Goal: Task Accomplishment & Management: Manage account settings

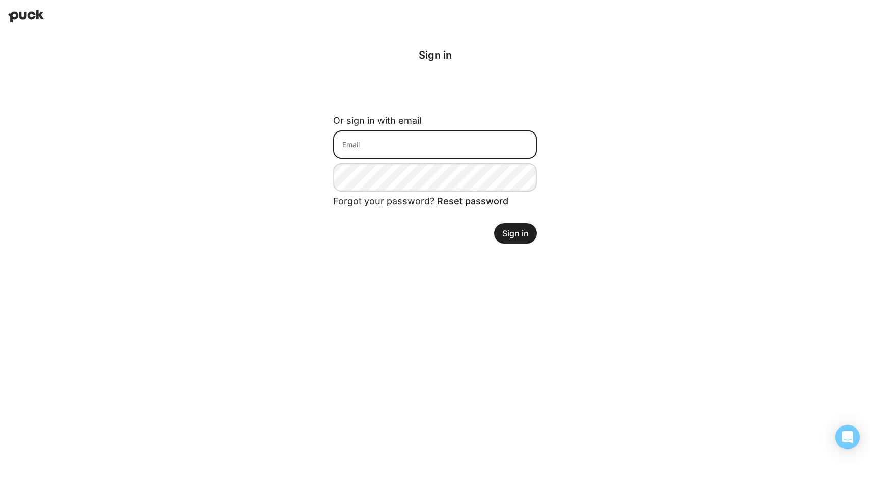
type input "[PERSON_NAME][EMAIL_ADDRESS][PERSON_NAME][DOMAIN_NAME]"
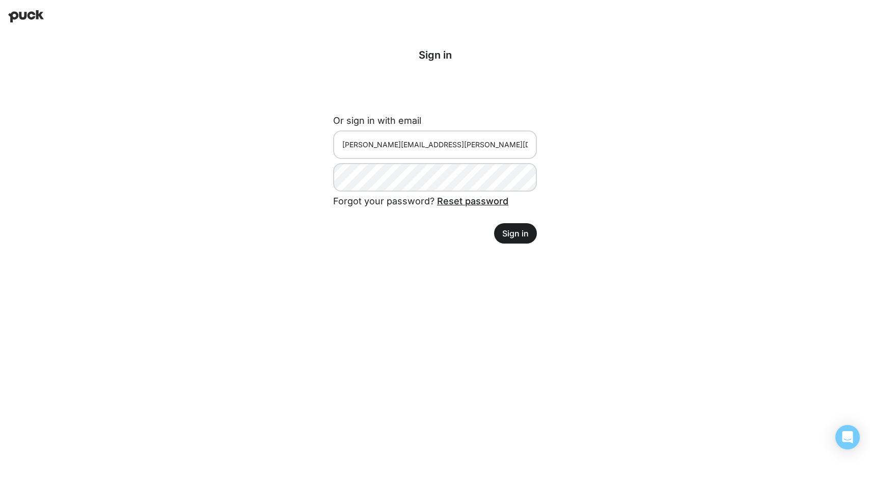
click at [518, 228] on button "Sign in" at bounding box center [515, 233] width 43 height 20
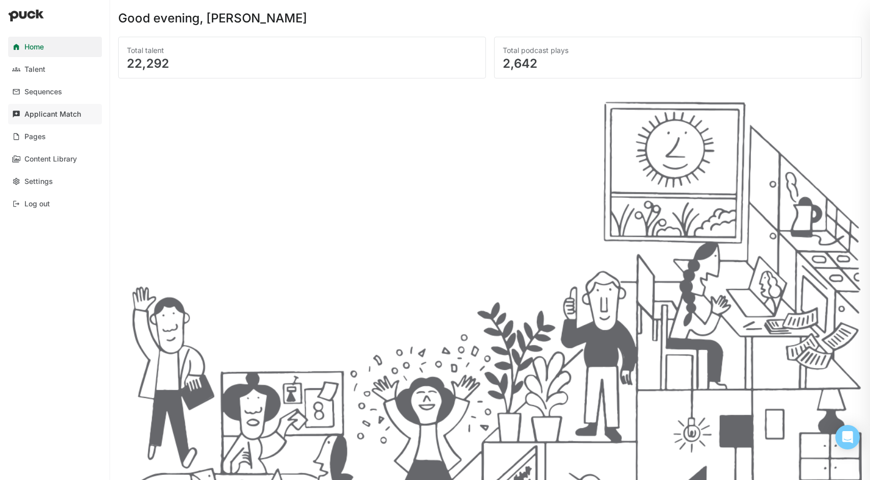
click at [64, 113] on div "Applicant Match" at bounding box center [52, 114] width 57 height 9
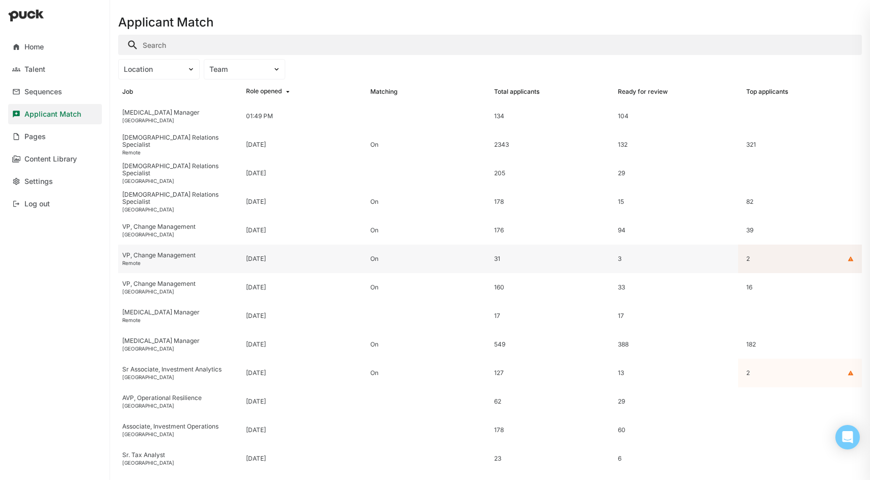
click at [141, 257] on div "VP, Change Management" at bounding box center [180, 255] width 116 height 7
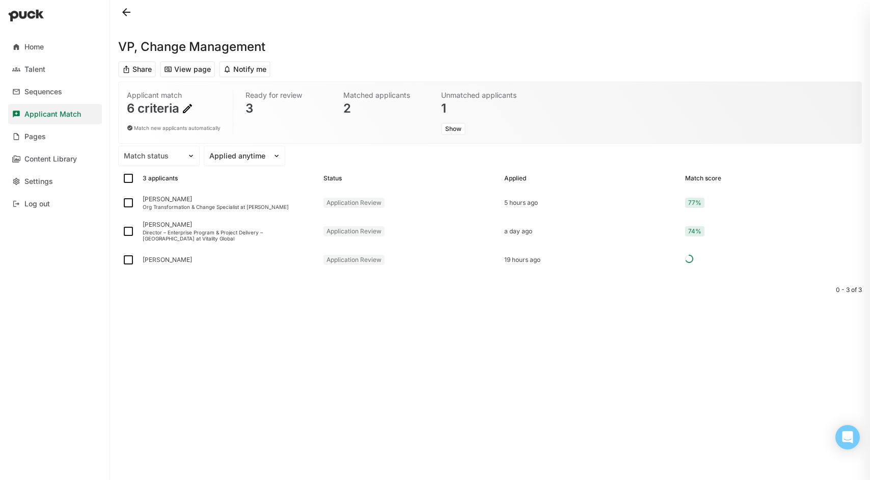
click at [126, 180] on img at bounding box center [128, 178] width 12 height 12
click at [122, 179] on input "checkbox" at bounding box center [122, 178] width 1 height 1
checkbox input "true"
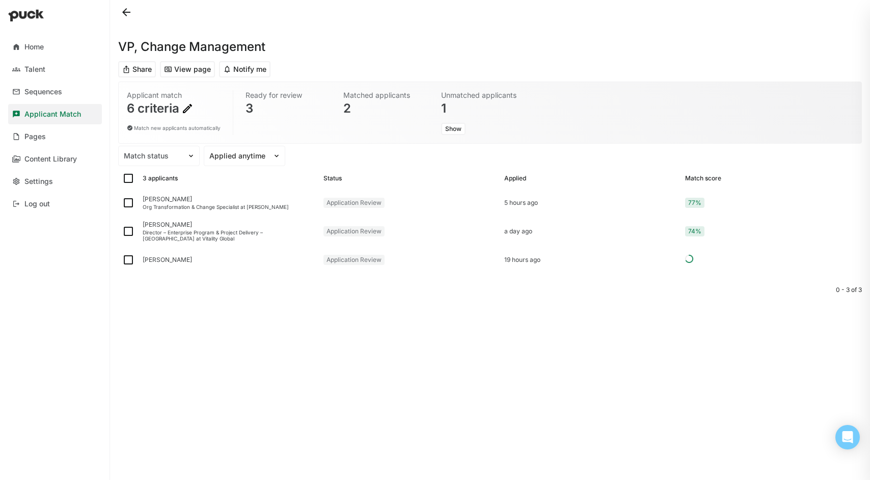
checkbox input "true"
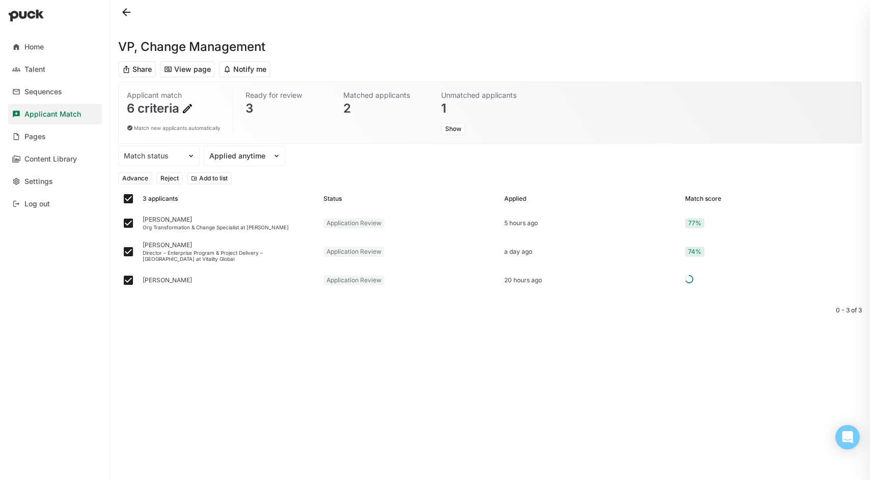
click at [170, 175] on button "Reject" at bounding box center [169, 178] width 26 height 12
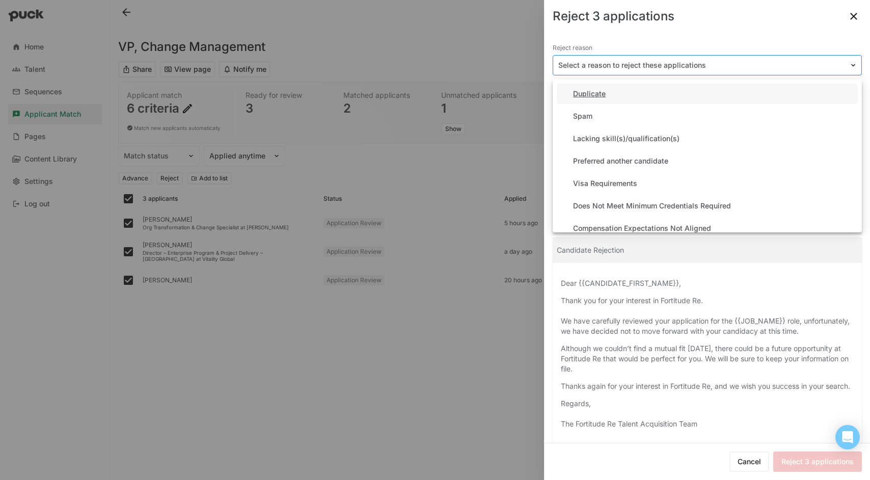
click at [849, 62] on img at bounding box center [853, 65] width 8 height 8
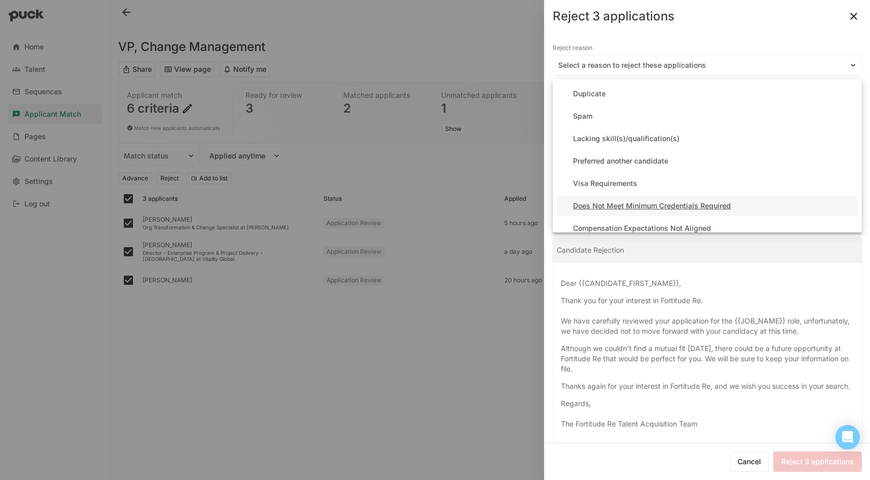
click at [750, 203] on div "Does Not Meet Minimum Credentials Required" at bounding box center [707, 206] width 301 height 20
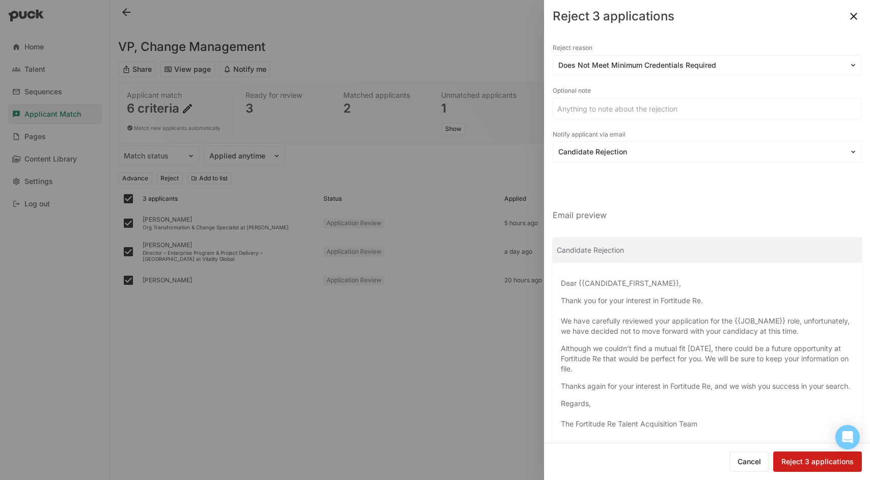
click at [810, 461] on button "Reject 3 applications" at bounding box center [817, 461] width 89 height 20
checkbox input "false"
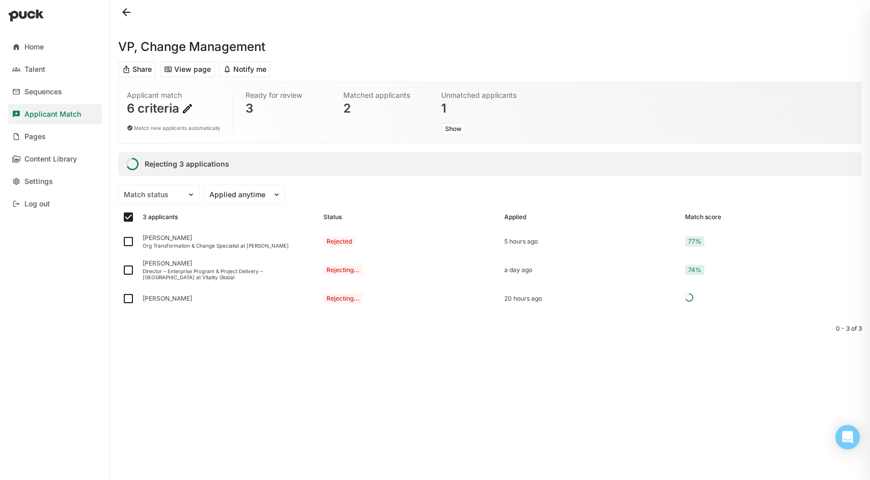
click at [74, 113] on div "Applicant Match" at bounding box center [52, 114] width 57 height 9
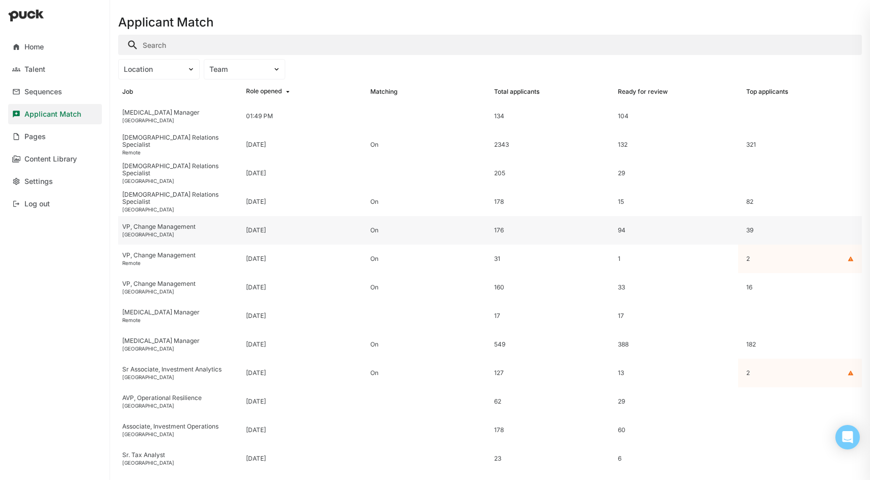
click at [166, 228] on div "VP, Change Management" at bounding box center [180, 226] width 116 height 7
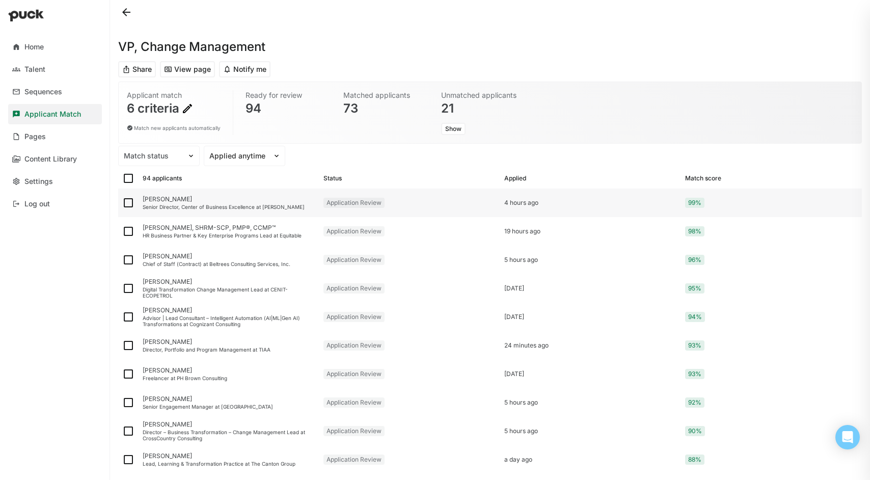
click at [167, 205] on div "Senior Director, Center of Business Excellence at [PERSON_NAME]" at bounding box center [229, 207] width 173 height 6
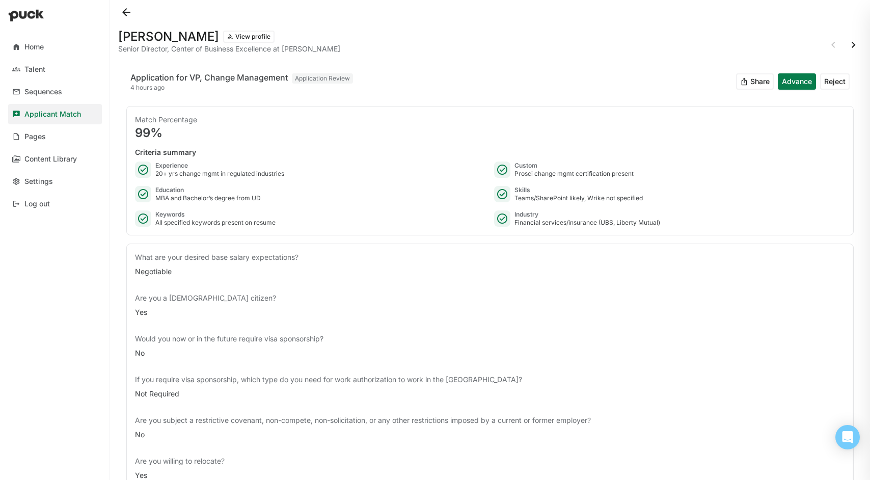
click at [830, 79] on button "Reject" at bounding box center [835, 81] width 30 height 16
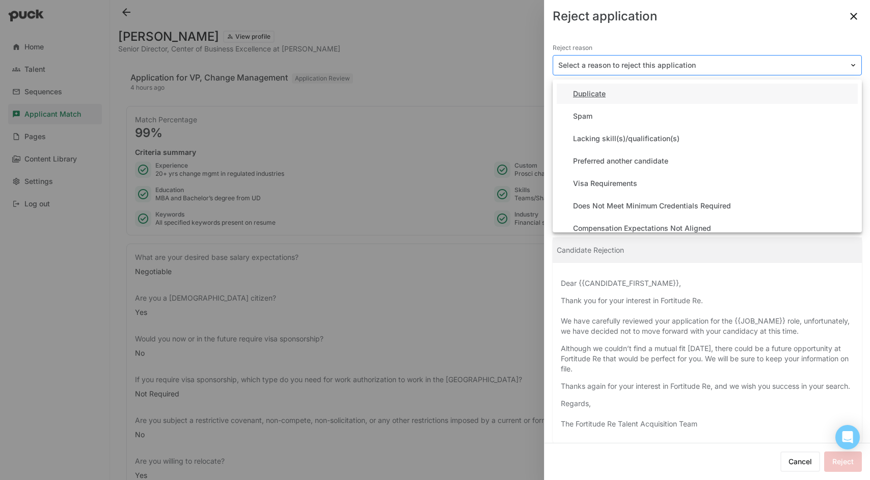
click at [849, 66] on img at bounding box center [853, 65] width 8 height 8
click at [769, 159] on div "Preferred another candidate" at bounding box center [707, 161] width 301 height 20
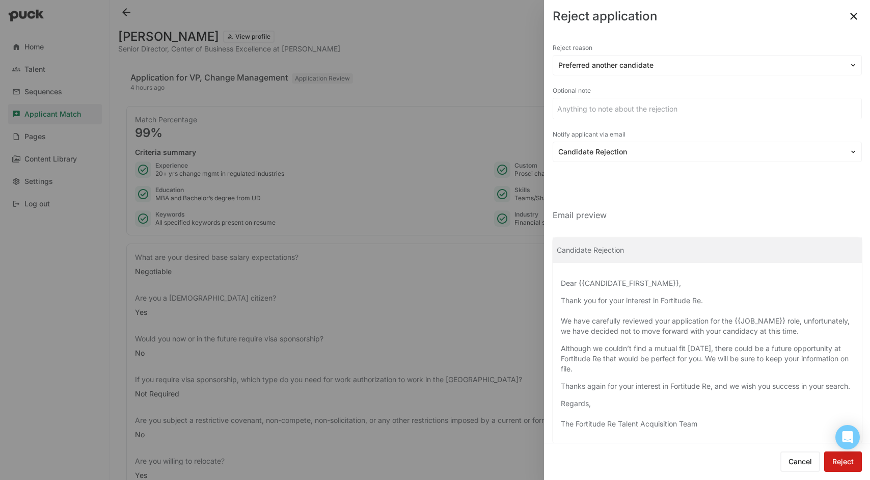
click at [843, 459] on button "Reject" at bounding box center [843, 461] width 38 height 20
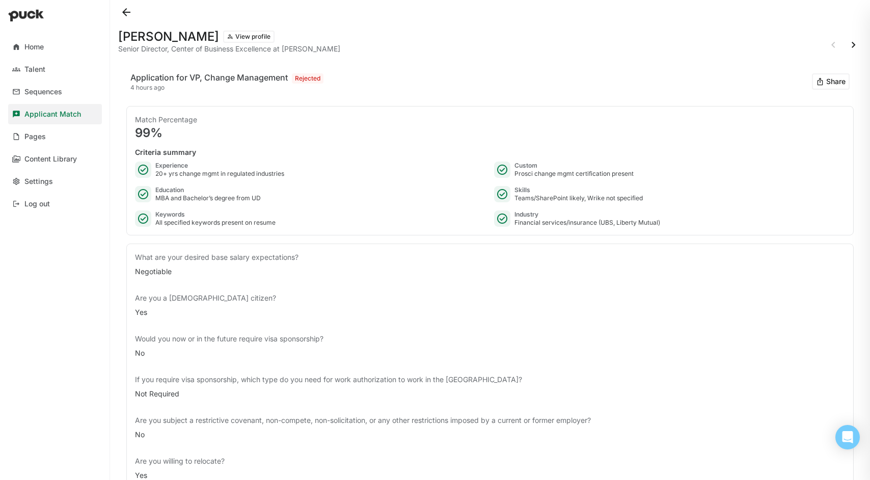
click at [79, 114] on div "Applicant Match" at bounding box center [52, 114] width 57 height 9
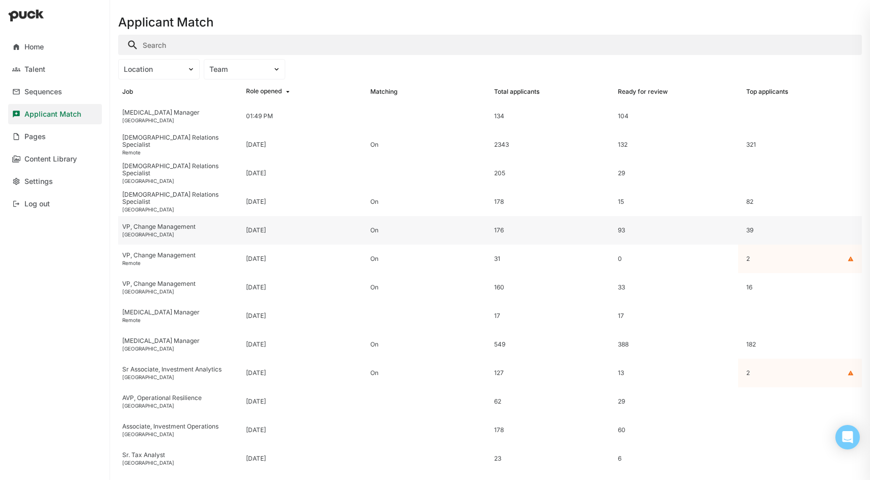
click at [178, 224] on div "VP, Change Management" at bounding box center [180, 226] width 116 height 7
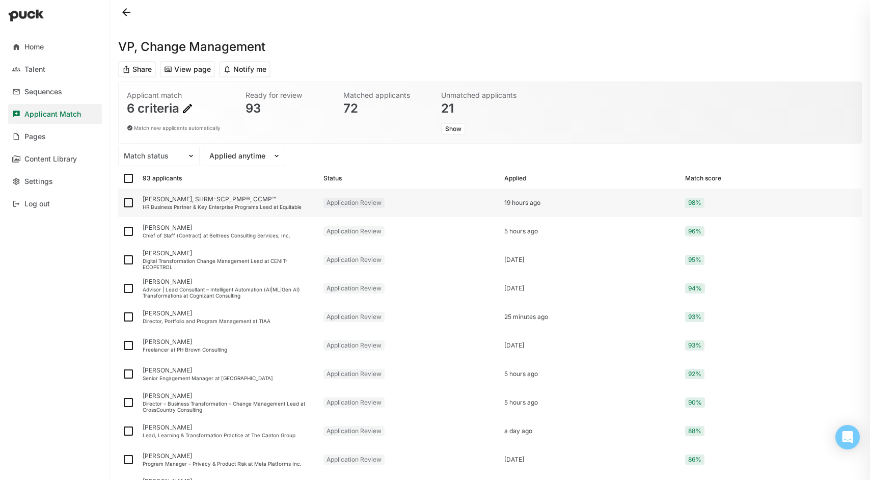
click at [128, 201] on img at bounding box center [128, 203] width 12 height 12
click at [122, 203] on input "checkbox" at bounding box center [122, 203] width 1 height 1
checkbox input "true"
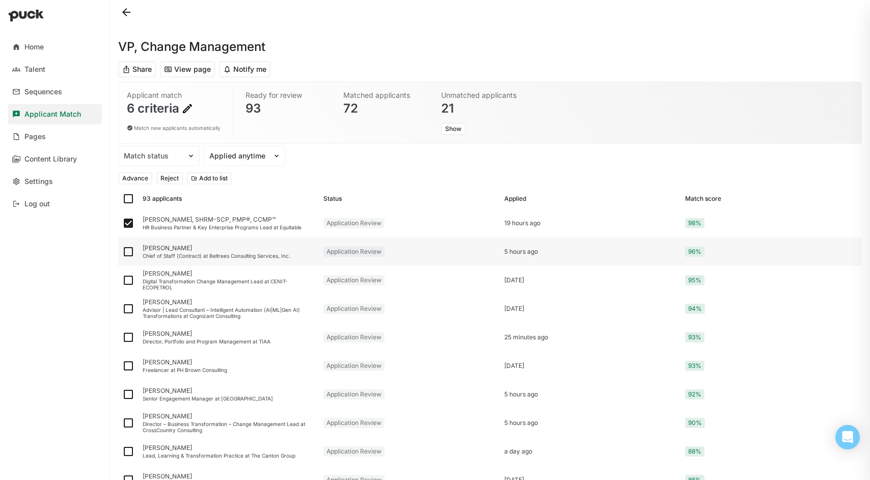
click at [127, 251] on img at bounding box center [128, 252] width 12 height 12
click at [122, 252] on input "checkbox" at bounding box center [122, 252] width 1 height 1
checkbox input "true"
click at [129, 282] on img at bounding box center [128, 280] width 12 height 12
click at [122, 281] on input "checkbox" at bounding box center [122, 280] width 1 height 1
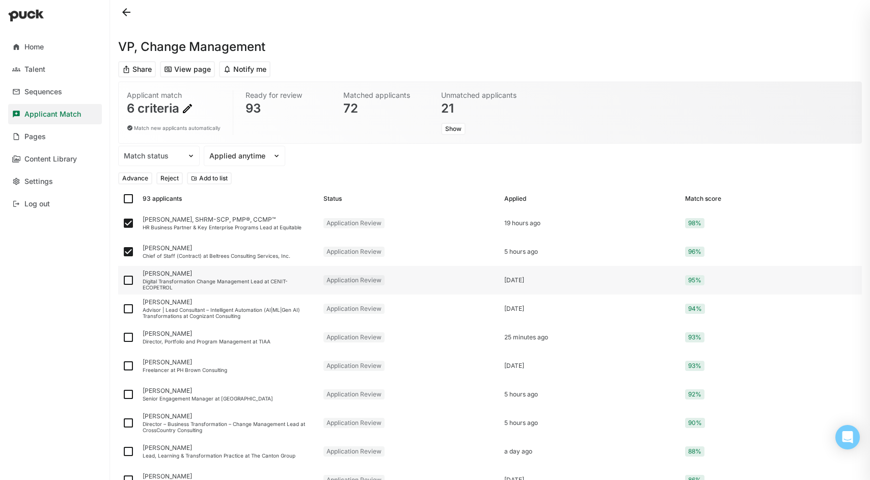
checkbox input "true"
click at [129, 308] on img at bounding box center [128, 309] width 12 height 12
click at [122, 309] on input "checkbox" at bounding box center [122, 309] width 1 height 1
checkbox input "true"
click at [128, 335] on img at bounding box center [128, 337] width 12 height 12
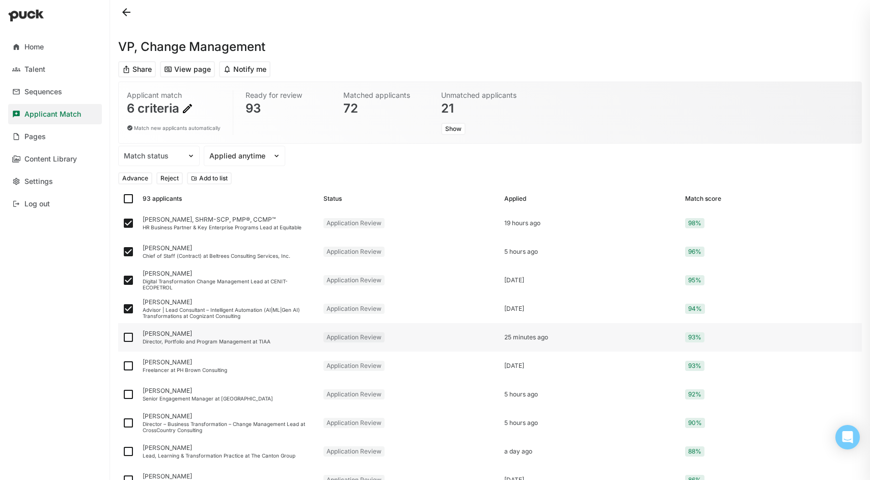
click at [122, 337] on input "checkbox" at bounding box center [122, 337] width 1 height 1
checkbox input "true"
click at [125, 367] on img at bounding box center [128, 366] width 12 height 12
click at [122, 366] on input "checkbox" at bounding box center [122, 366] width 1 height 1
checkbox input "true"
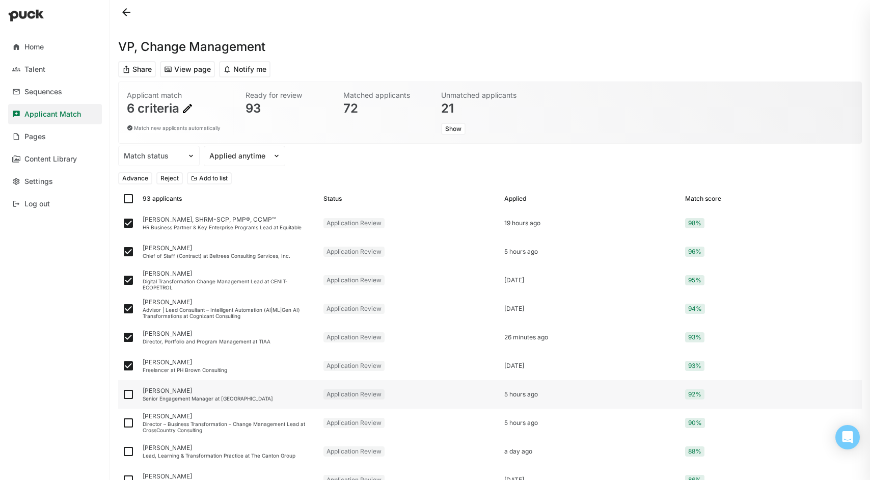
click at [128, 395] on img at bounding box center [128, 394] width 12 height 12
click at [122, 395] on input "checkbox" at bounding box center [122, 394] width 1 height 1
checkbox input "true"
click at [129, 423] on img at bounding box center [128, 423] width 12 height 12
click at [122, 423] on input "checkbox" at bounding box center [122, 423] width 1 height 1
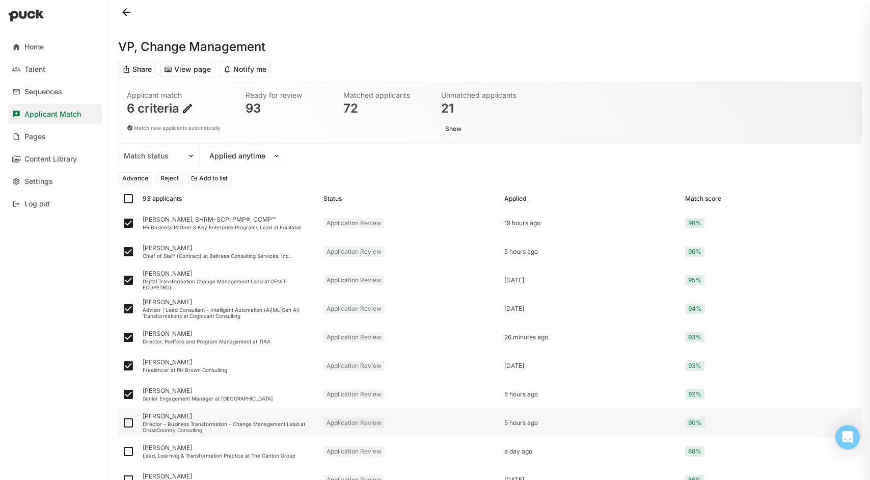
checkbox input "true"
click at [137, 173] on button "Advance" at bounding box center [135, 178] width 34 height 12
checkbox input "false"
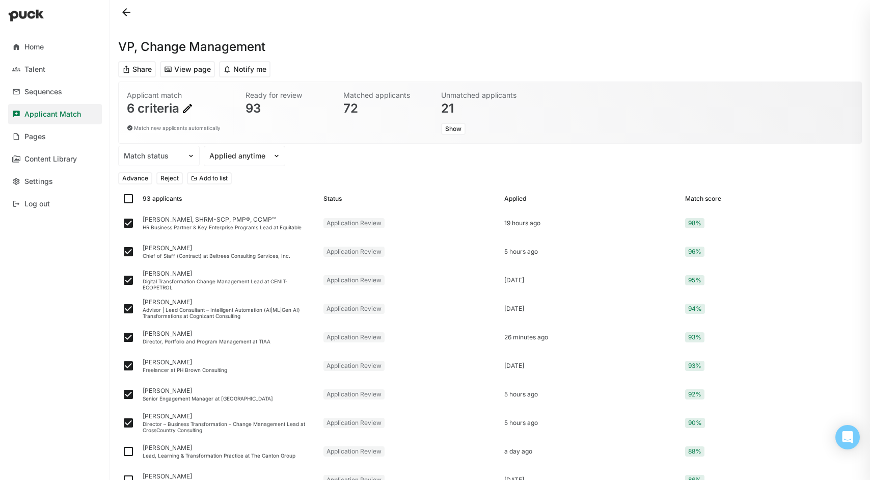
checkbox input "false"
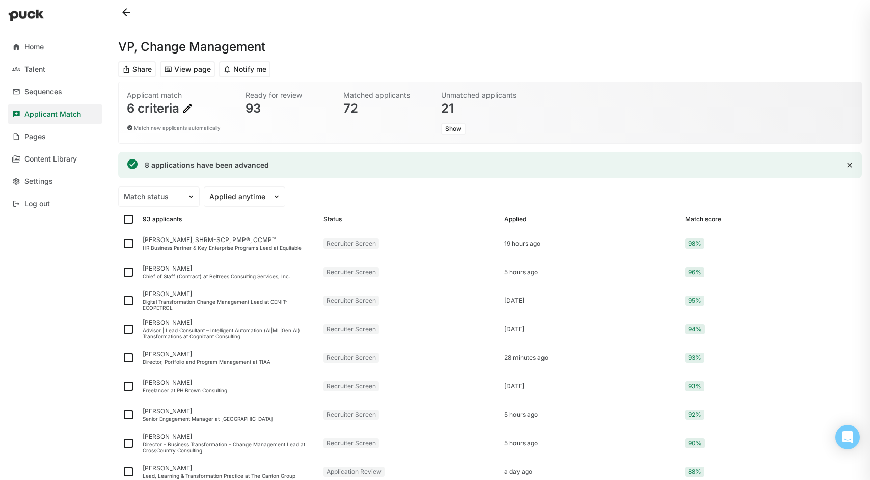
click at [129, 216] on img at bounding box center [128, 219] width 12 height 12
click at [122, 219] on input "checkbox" at bounding box center [122, 219] width 1 height 1
checkbox input "true"
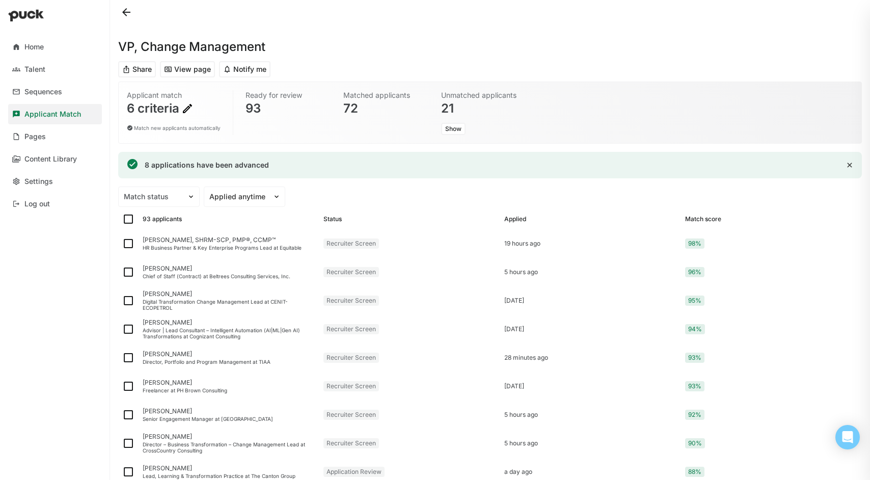
checkbox input "true"
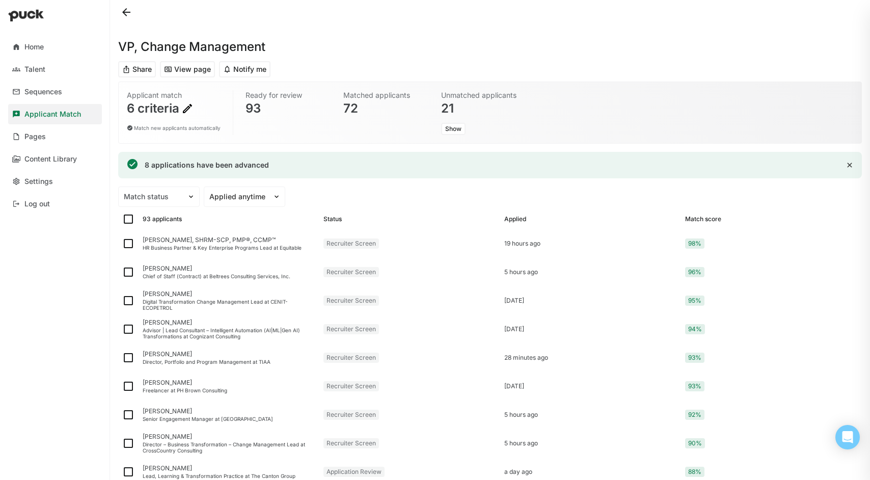
checkbox input "true"
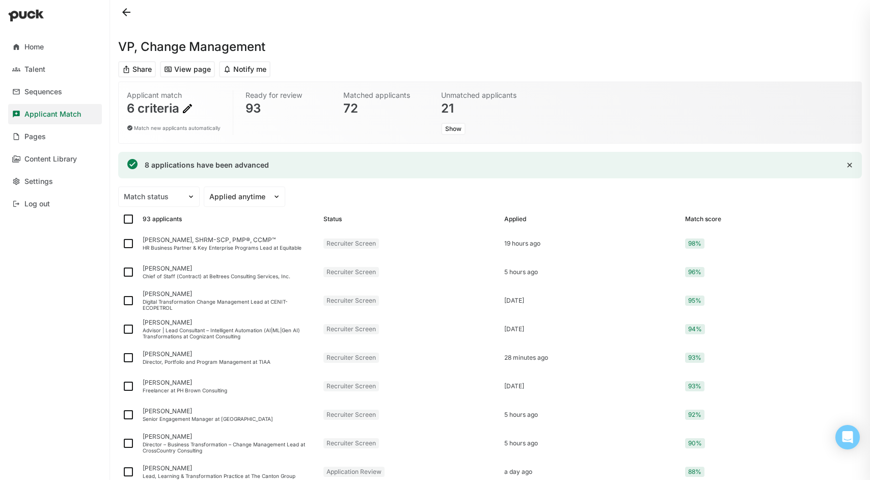
checkbox input "true"
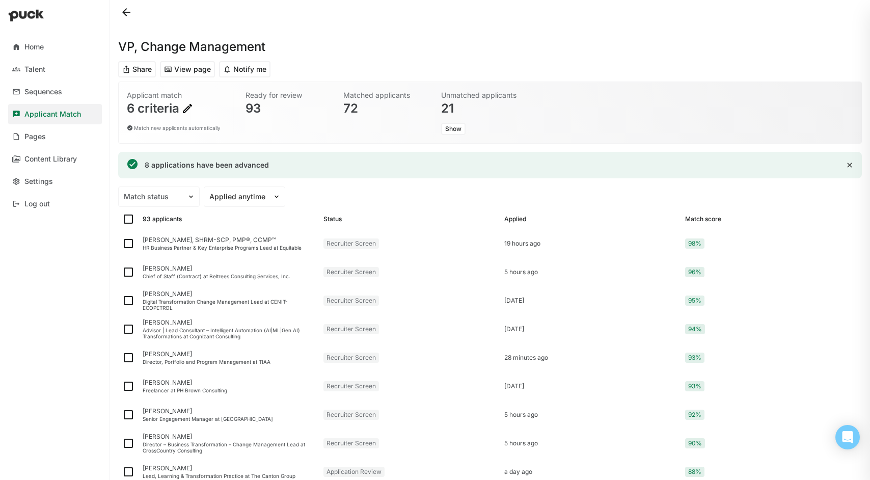
checkbox input "true"
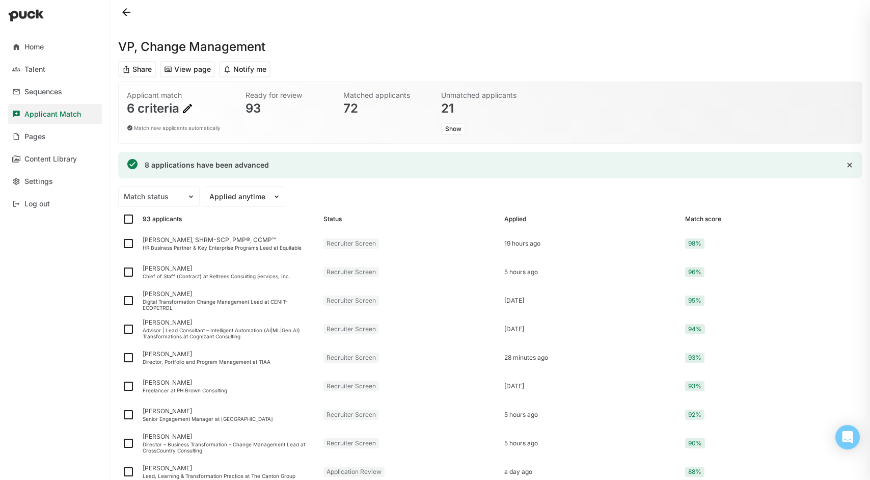
checkbox input "true"
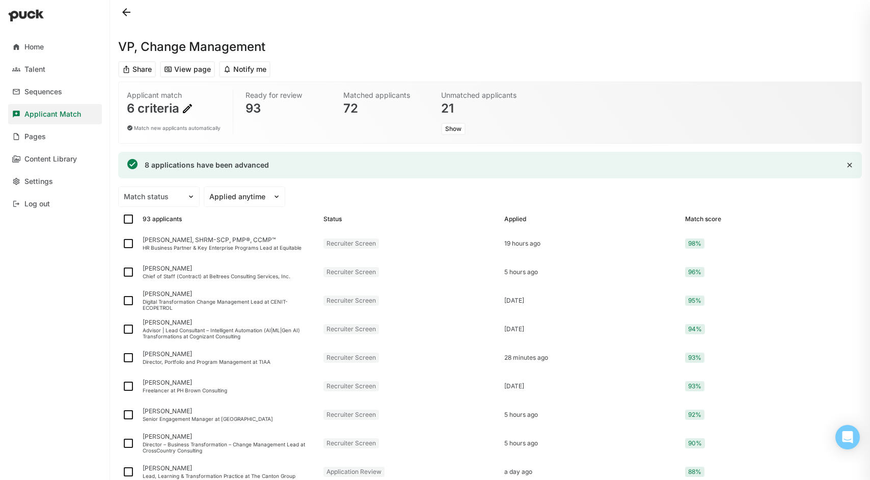
checkbox input "true"
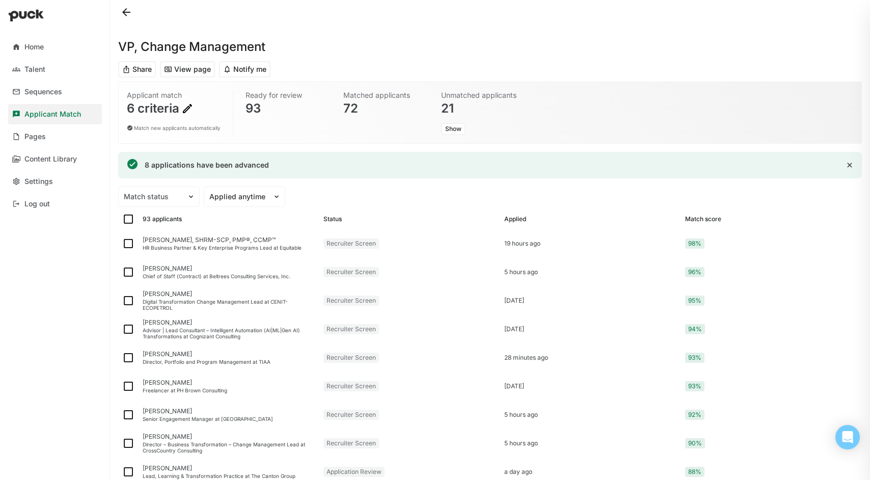
checkbox input "true"
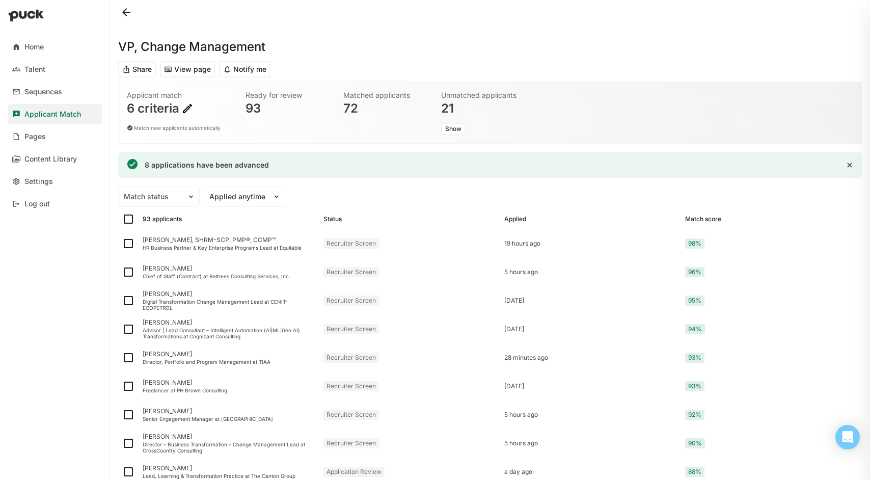
checkbox input "true"
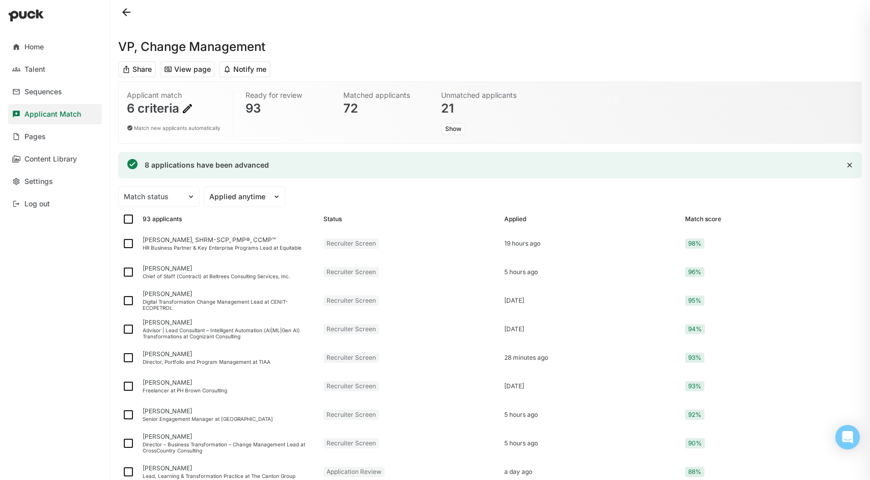
checkbox input "true"
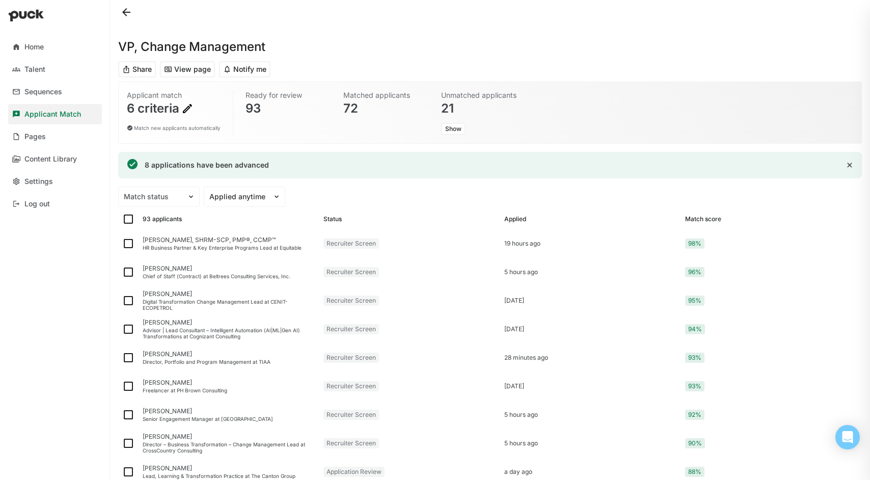
checkbox input "true"
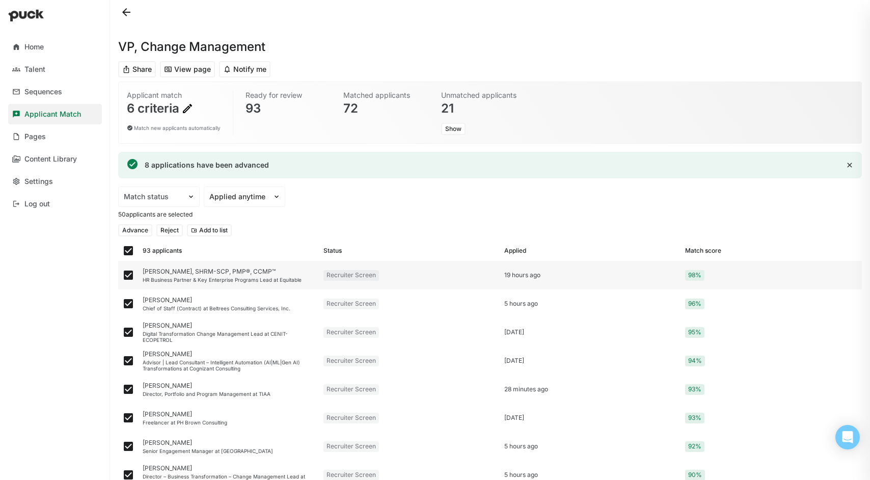
click at [128, 270] on img at bounding box center [128, 275] width 12 height 12
click at [122, 275] on input "checkbox" at bounding box center [122, 275] width 1 height 1
checkbox input "false"
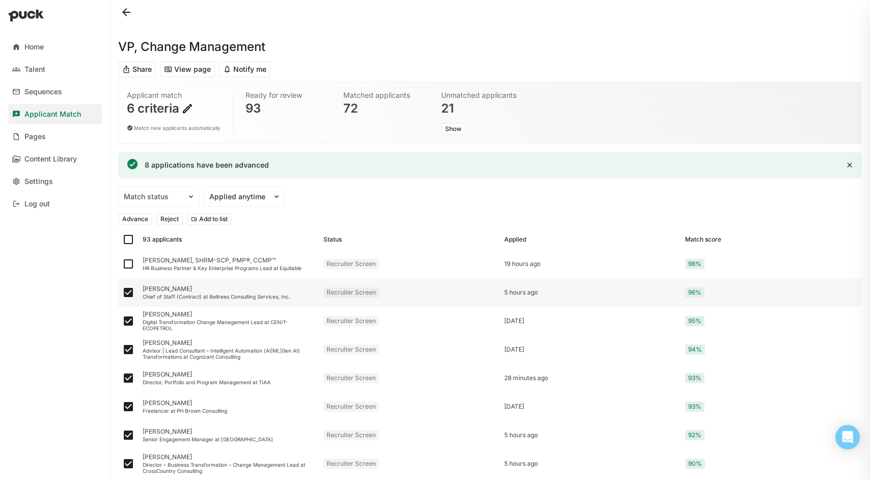
click at [128, 292] on img at bounding box center [128, 292] width 12 height 12
click at [122, 292] on input "checkbox" at bounding box center [122, 292] width 1 height 1
checkbox input "false"
click at [130, 319] on img at bounding box center [128, 321] width 12 height 12
click at [122, 321] on input "checkbox" at bounding box center [122, 321] width 1 height 1
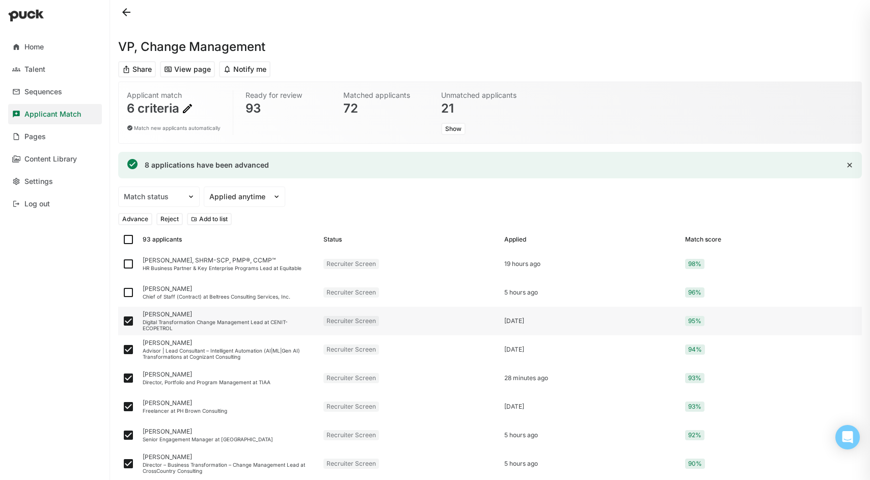
checkbox input "false"
click at [129, 348] on img at bounding box center [128, 349] width 12 height 12
click at [122, 349] on input "checkbox" at bounding box center [122, 349] width 1 height 1
checkbox input "false"
click at [128, 378] on img at bounding box center [128, 378] width 12 height 12
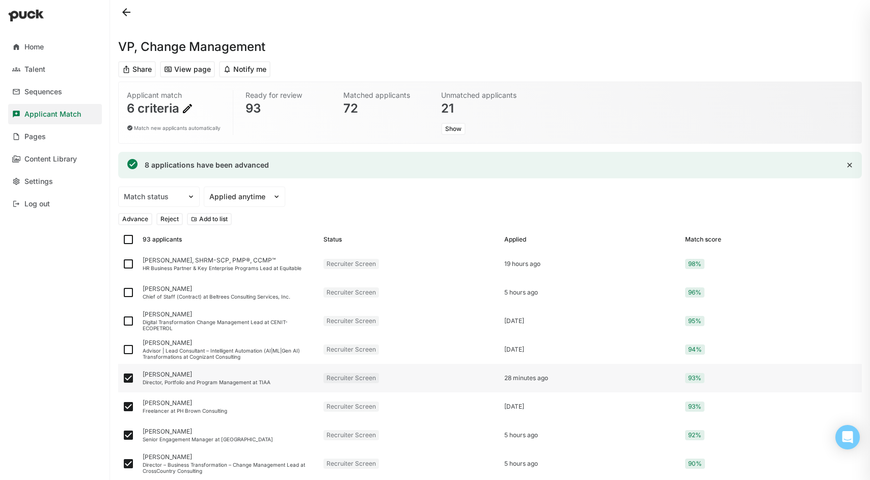
click at [122, 378] on input "checkbox" at bounding box center [122, 378] width 1 height 1
checkbox input "false"
click at [128, 405] on img at bounding box center [128, 406] width 12 height 12
click at [122, 407] on input "checkbox" at bounding box center [122, 407] width 1 height 1
checkbox input "false"
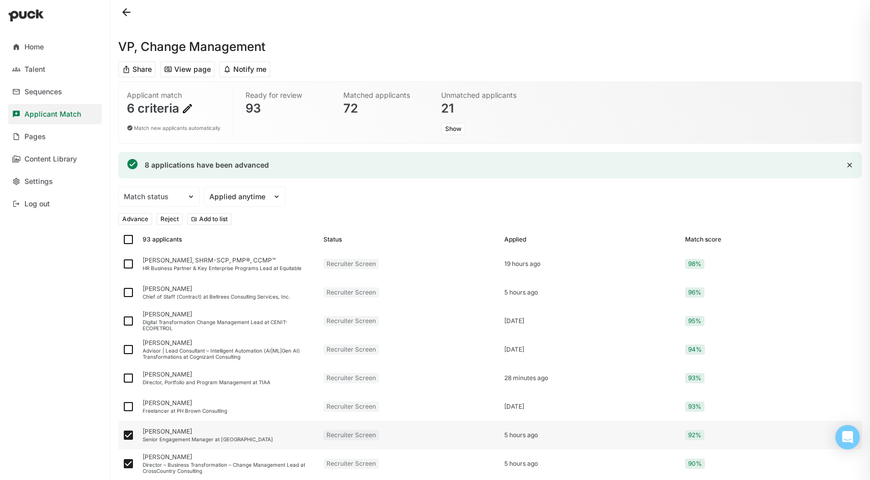
click at [129, 434] on img at bounding box center [128, 435] width 12 height 12
click at [122, 435] on input "checkbox" at bounding box center [122, 435] width 1 height 1
checkbox input "false"
click at [128, 464] on img at bounding box center [128, 463] width 12 height 12
click at [122, 464] on input "checkbox" at bounding box center [122, 464] width 1 height 1
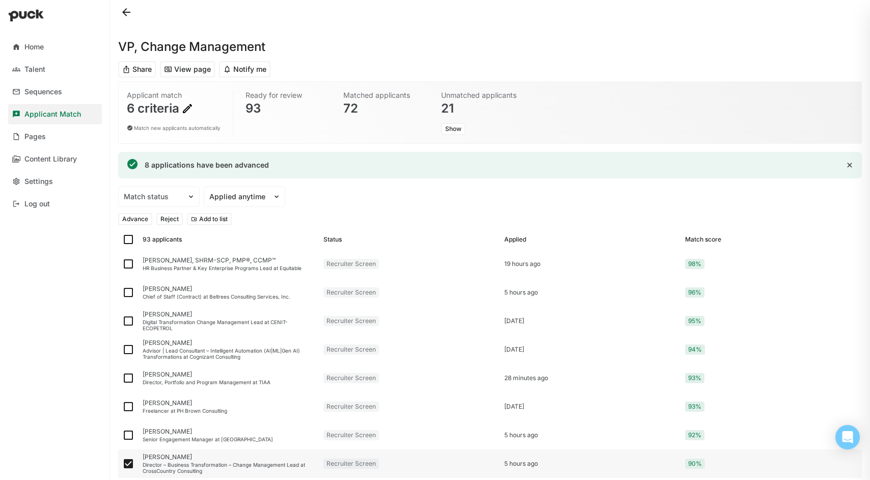
checkbox input "false"
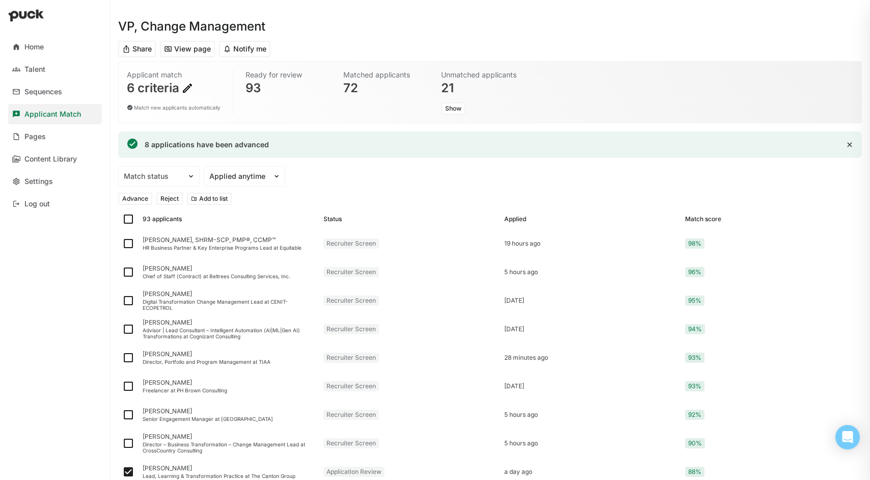
click at [175, 195] on button "Reject" at bounding box center [169, 199] width 26 height 12
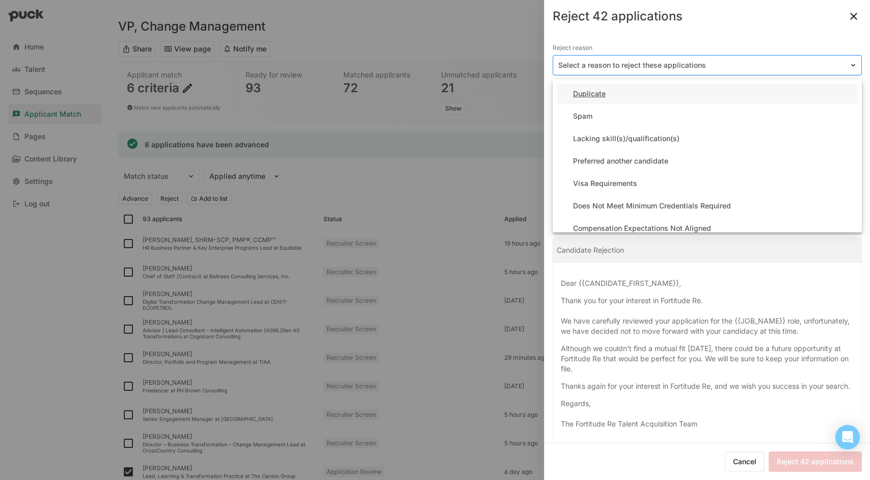
click at [849, 64] on img at bounding box center [853, 65] width 8 height 8
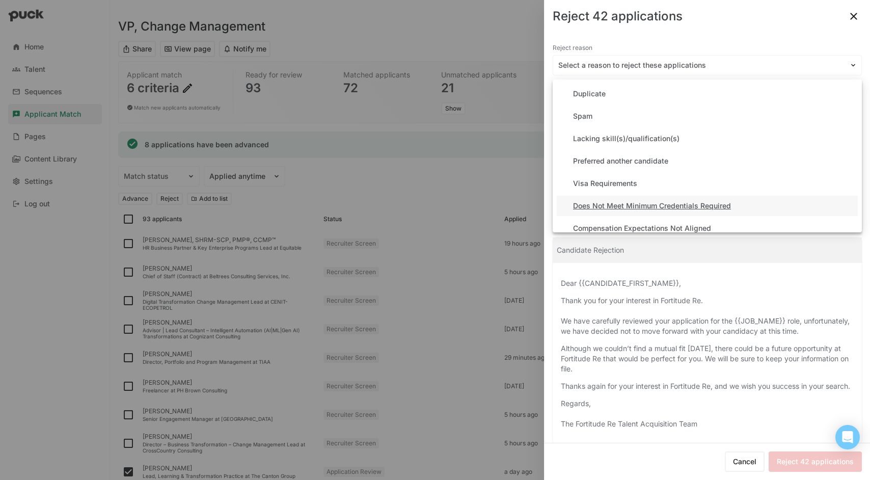
click at [764, 202] on div "Does Not Meet Minimum Credentials Required" at bounding box center [707, 206] width 301 height 20
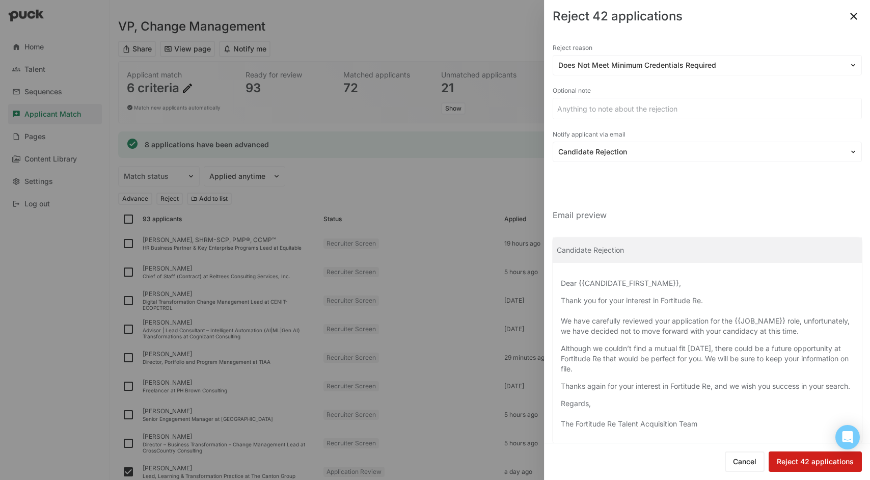
click at [816, 459] on button "Reject 42 applications" at bounding box center [815, 461] width 93 height 20
checkbox input "false"
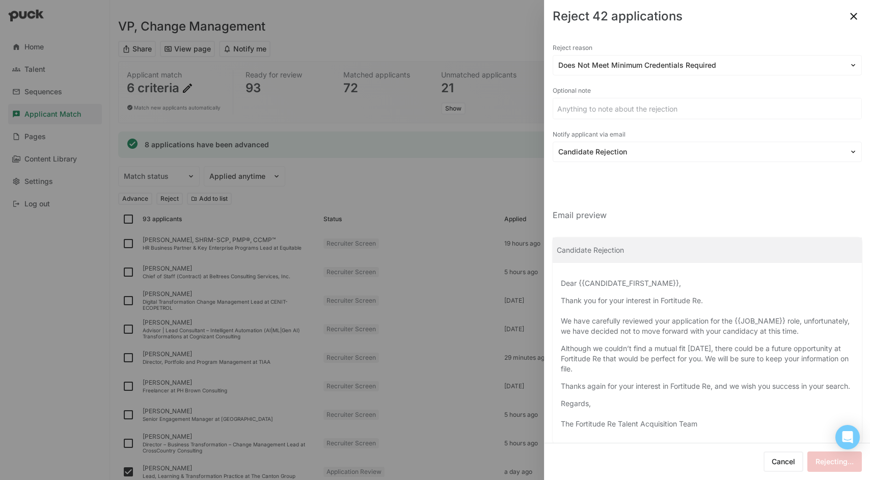
checkbox input "false"
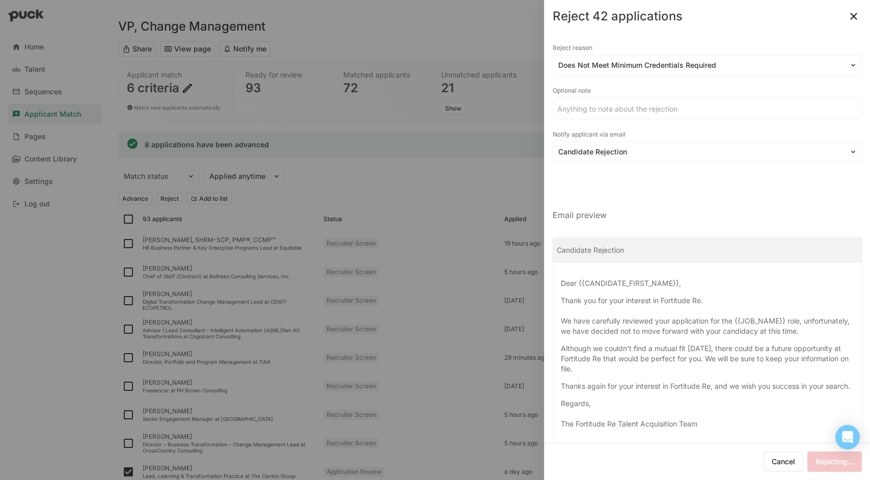
checkbox input "false"
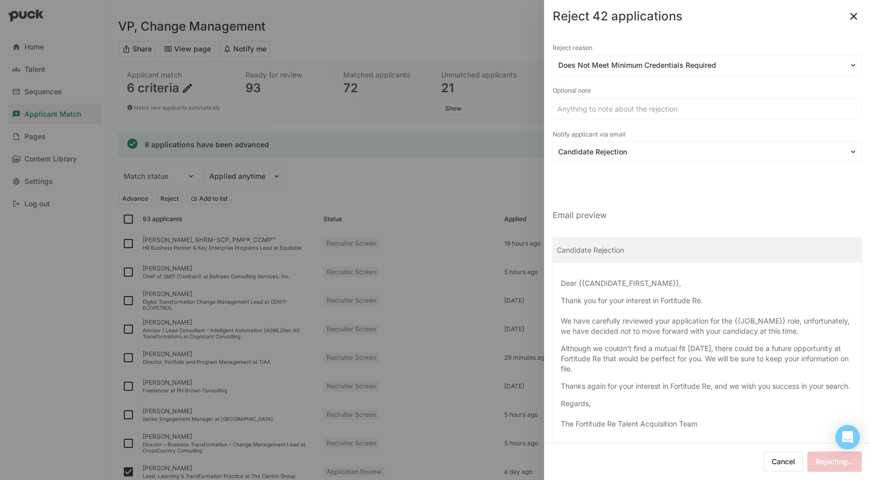
checkbox input "false"
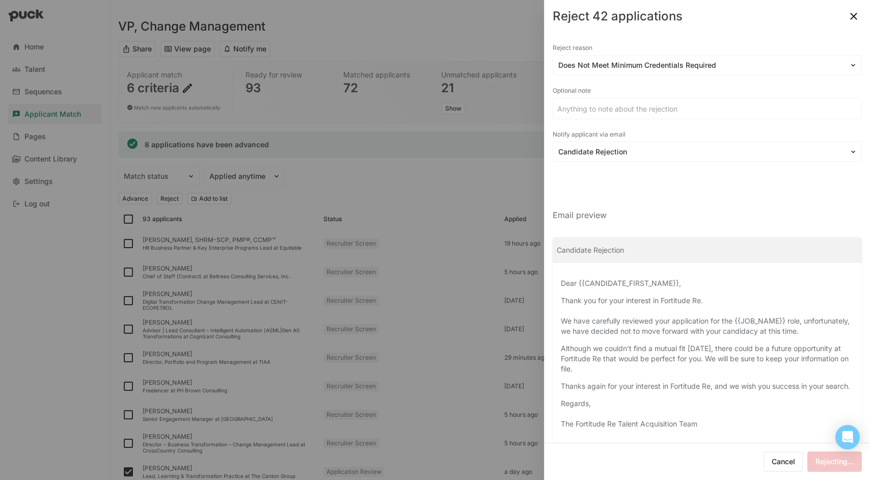
checkbox input "false"
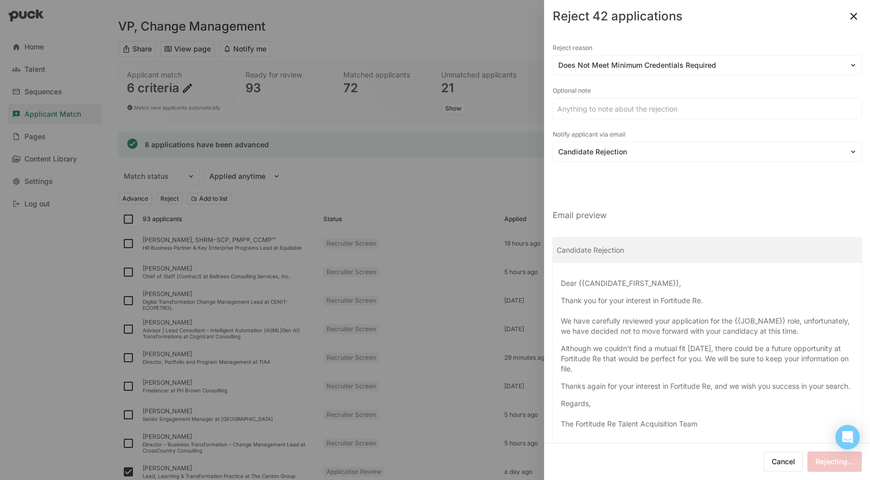
checkbox input "false"
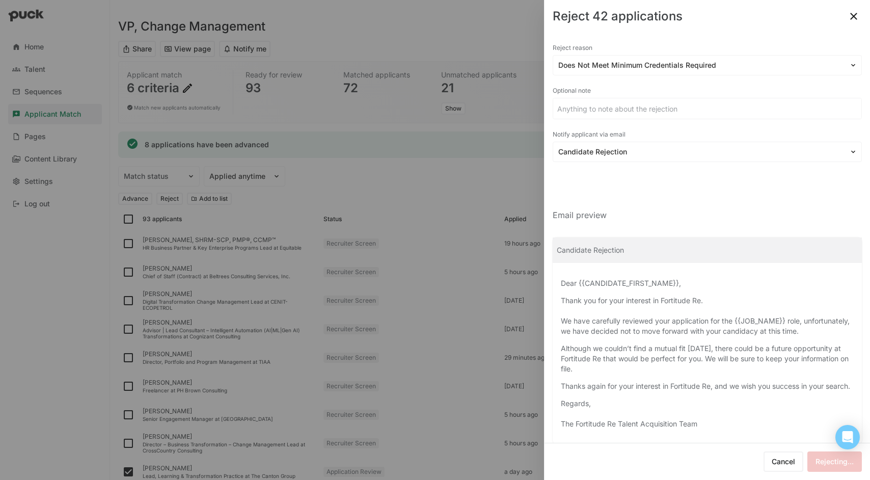
checkbox input "false"
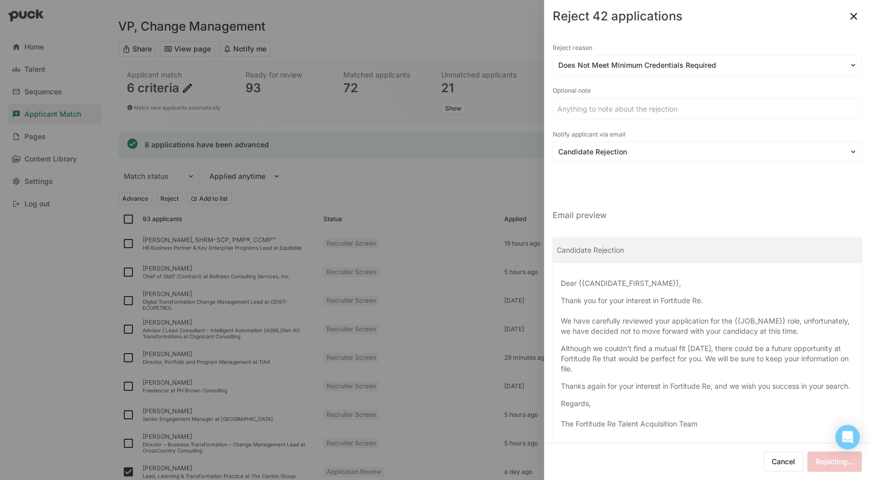
checkbox input "false"
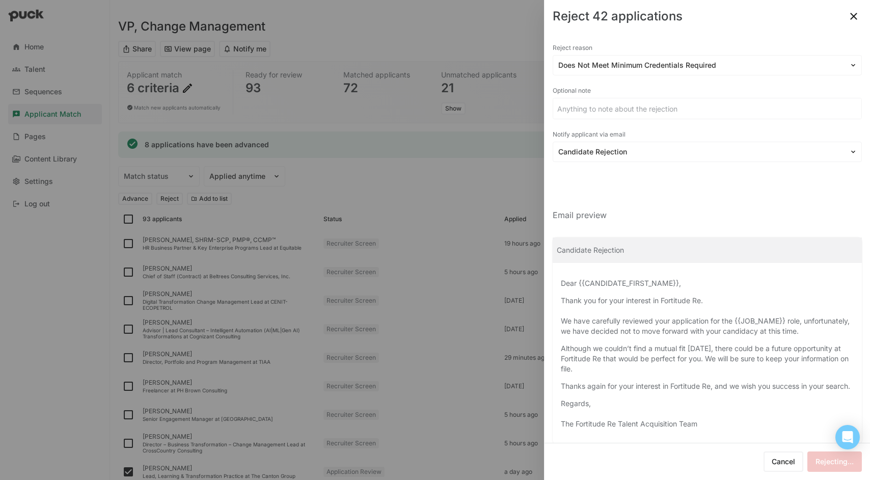
checkbox input "false"
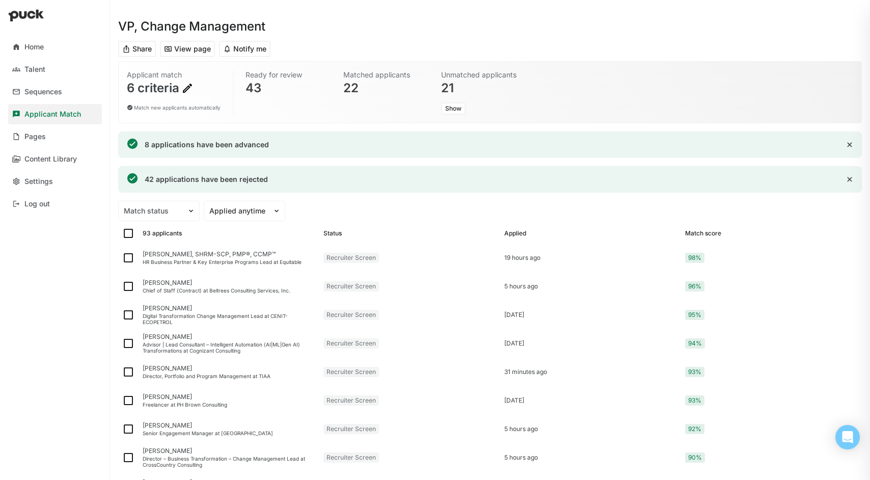
click at [75, 111] on div "Applicant Match" at bounding box center [52, 114] width 57 height 9
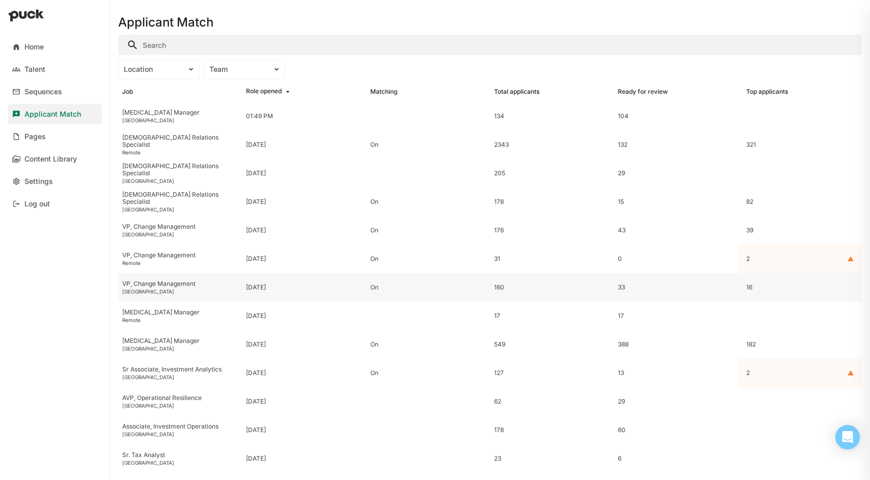
click at [147, 286] on div "VP, Change Management" at bounding box center [180, 283] width 116 height 7
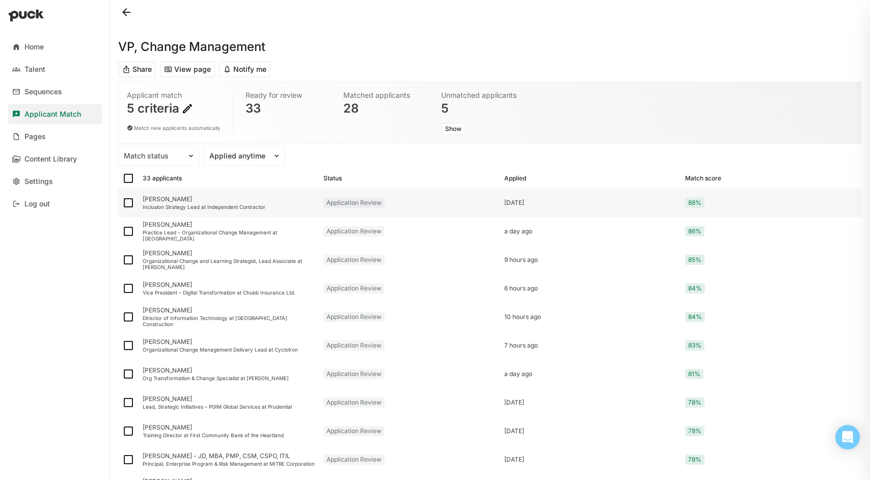
click at [151, 200] on div "[PERSON_NAME]" at bounding box center [229, 199] width 173 height 7
click at [130, 176] on img at bounding box center [128, 178] width 12 height 12
click at [122, 178] on input "checkbox" at bounding box center [122, 178] width 1 height 1
checkbox input "true"
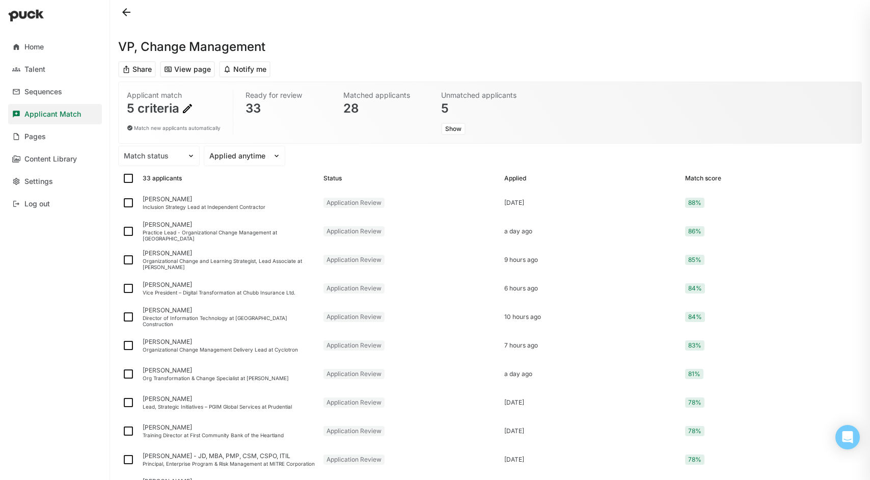
checkbox input "true"
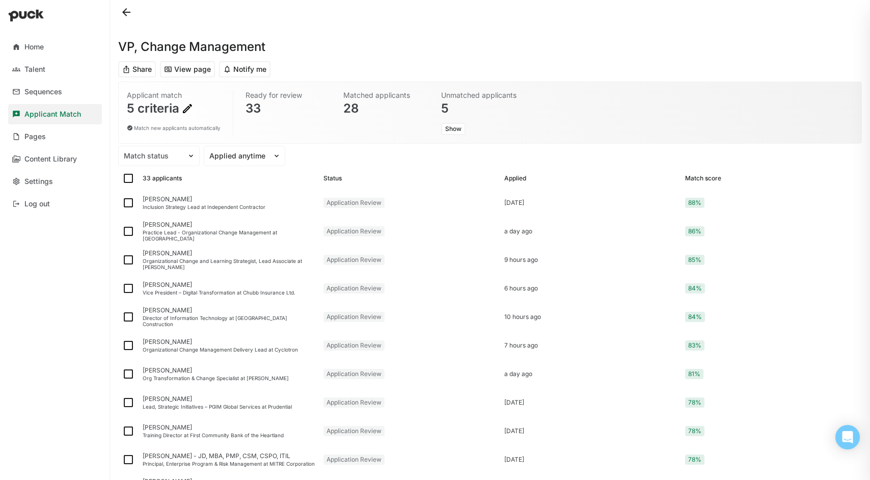
checkbox input "true"
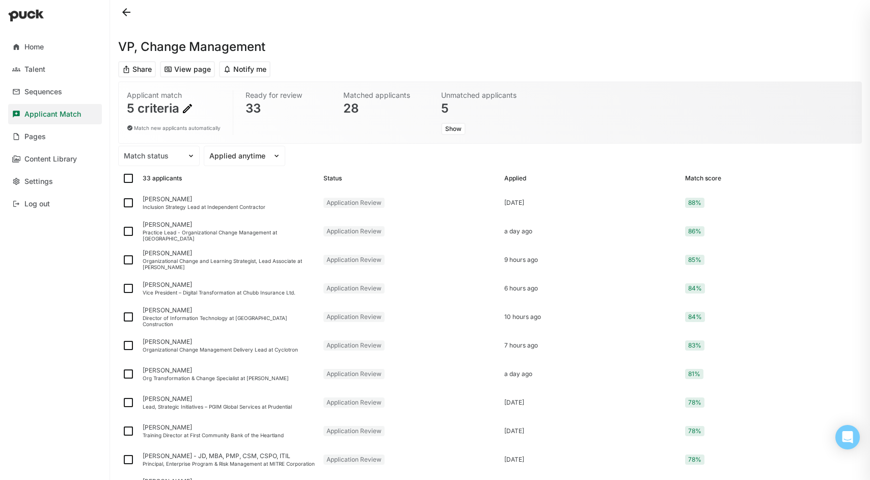
checkbox input "true"
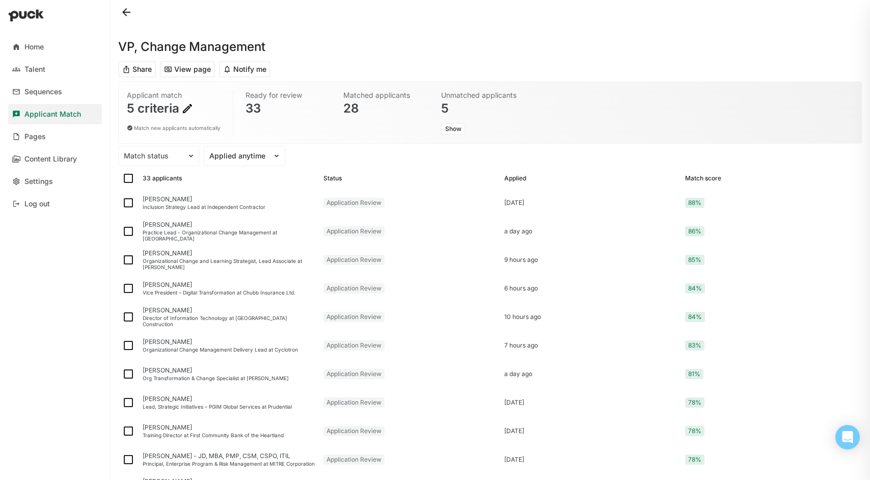
checkbox input "true"
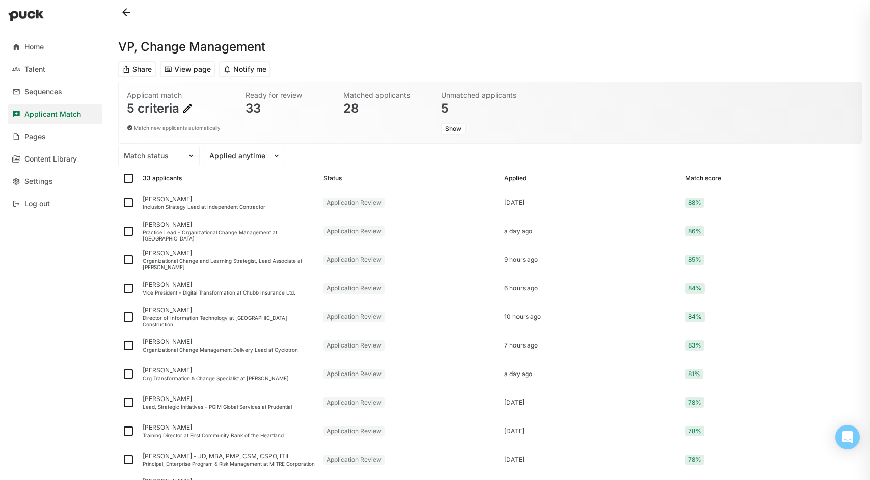
checkbox input "true"
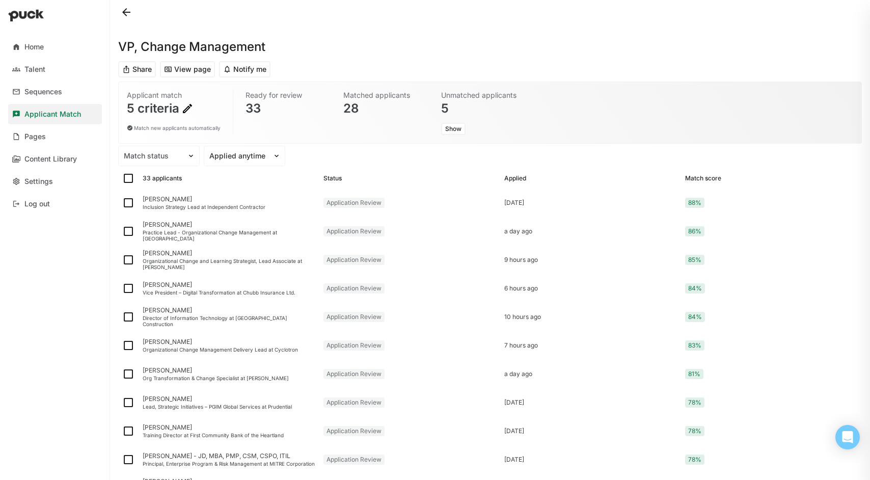
checkbox input "true"
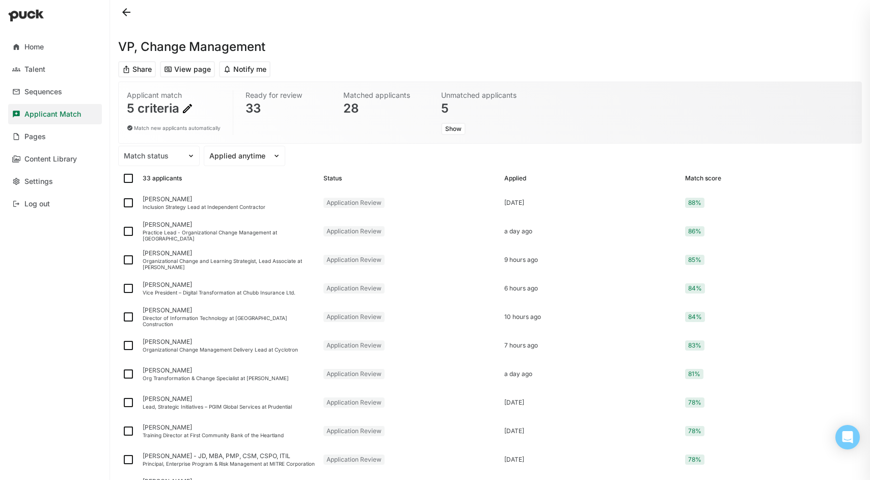
checkbox input "true"
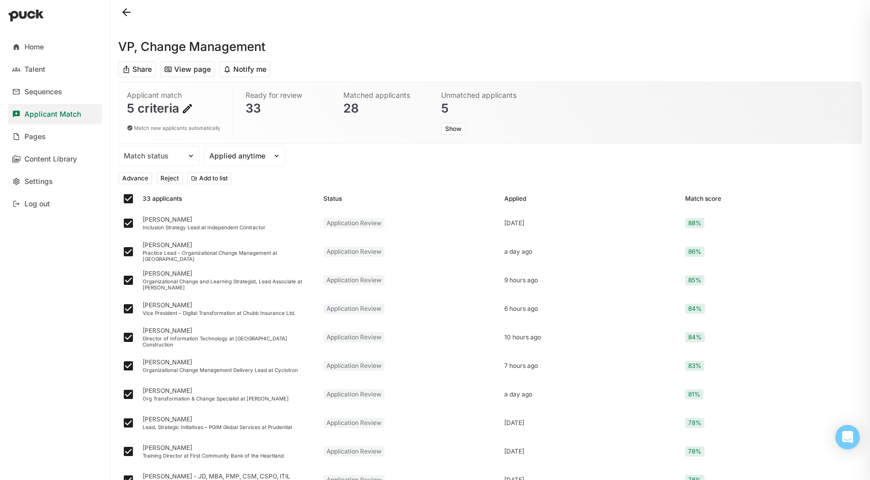
click at [173, 176] on button "Reject" at bounding box center [169, 178] width 26 height 12
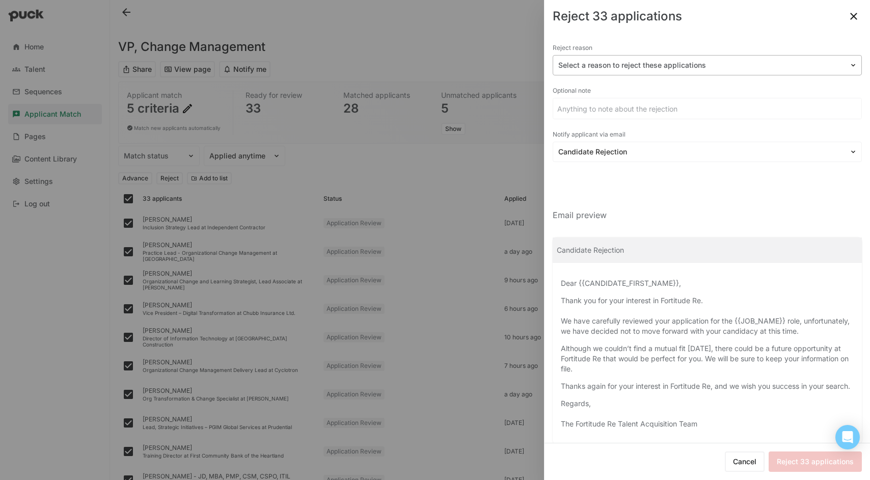
click at [849, 64] on img at bounding box center [853, 65] width 8 height 8
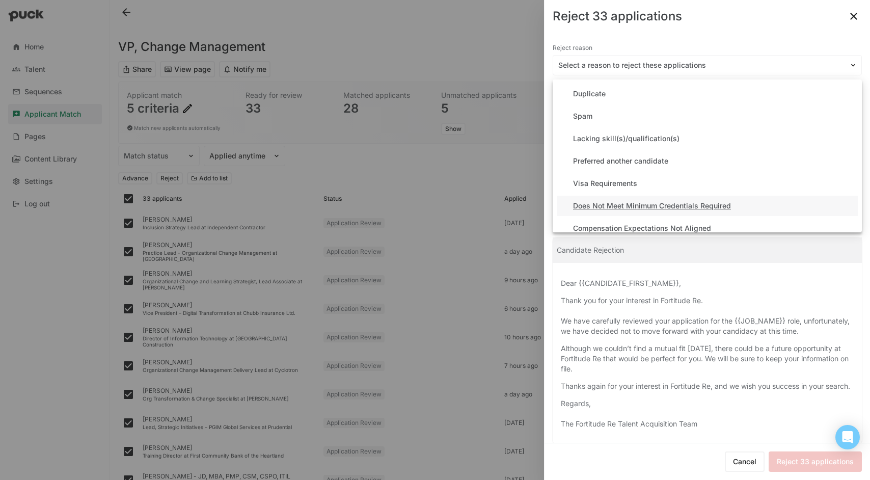
click at [780, 202] on div "Does Not Meet Minimum Credentials Required" at bounding box center [707, 206] width 301 height 20
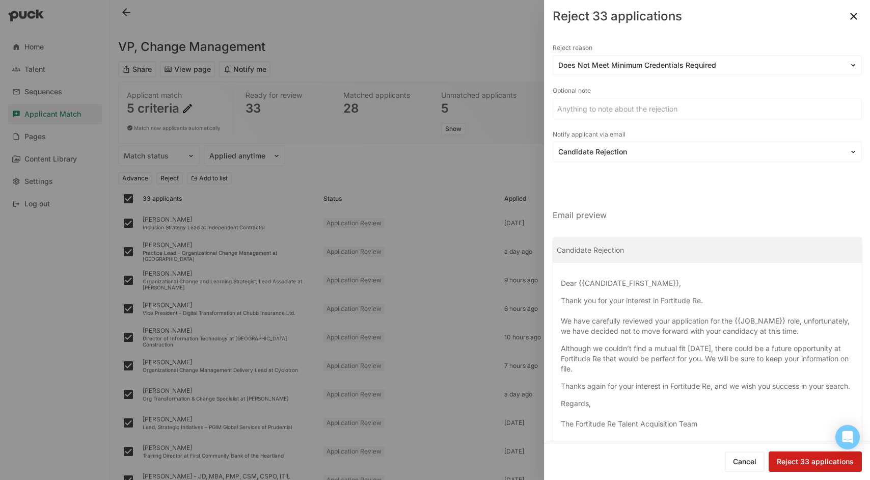
click at [801, 463] on button "Reject 33 applications" at bounding box center [815, 461] width 93 height 20
checkbox input "false"
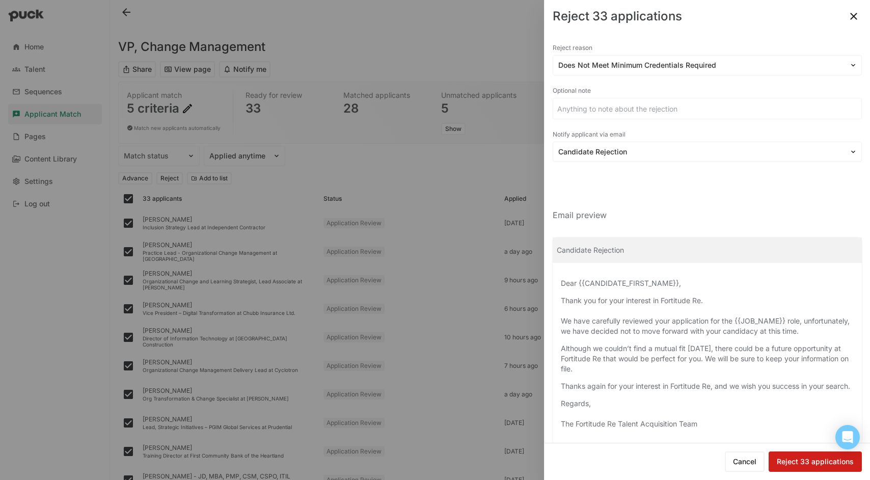
checkbox input "false"
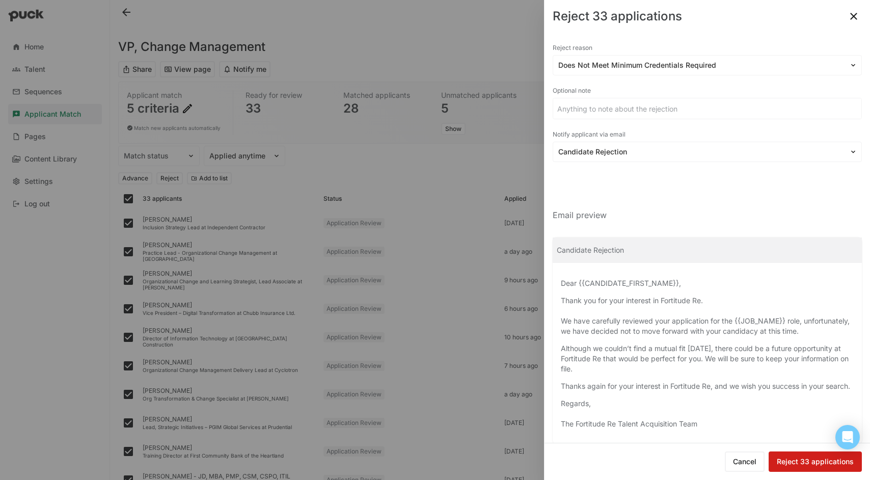
checkbox input "false"
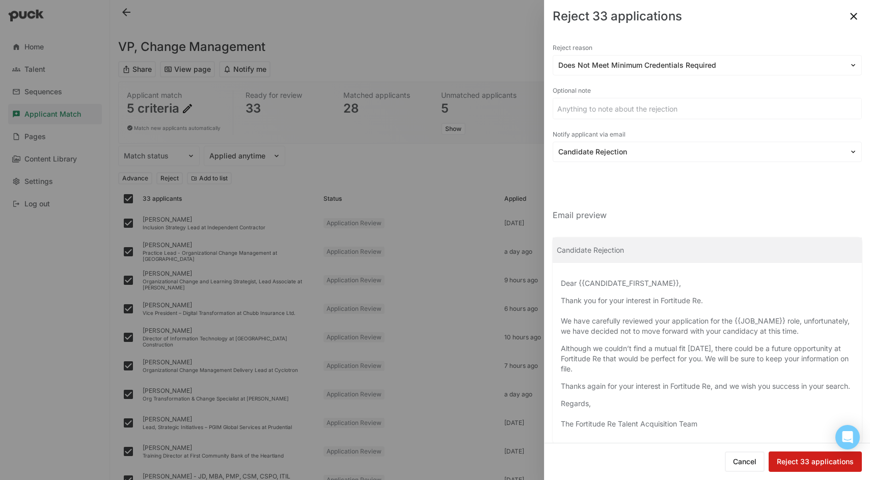
checkbox input "false"
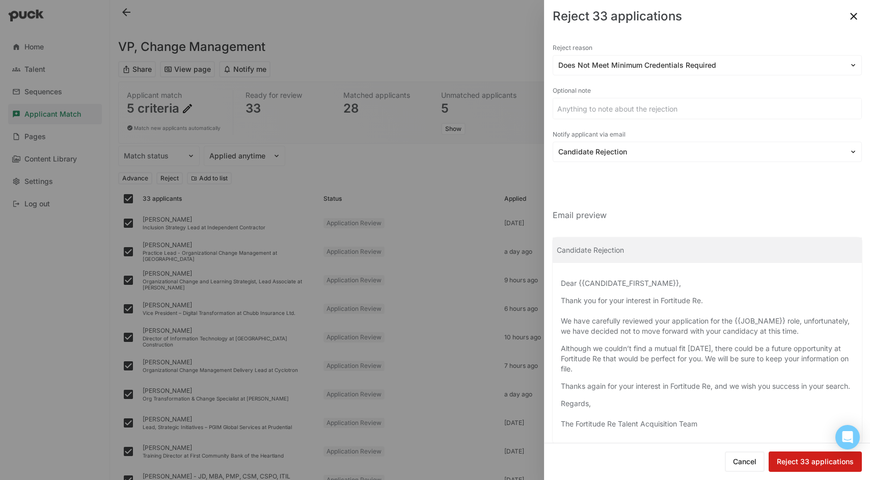
checkbox input "false"
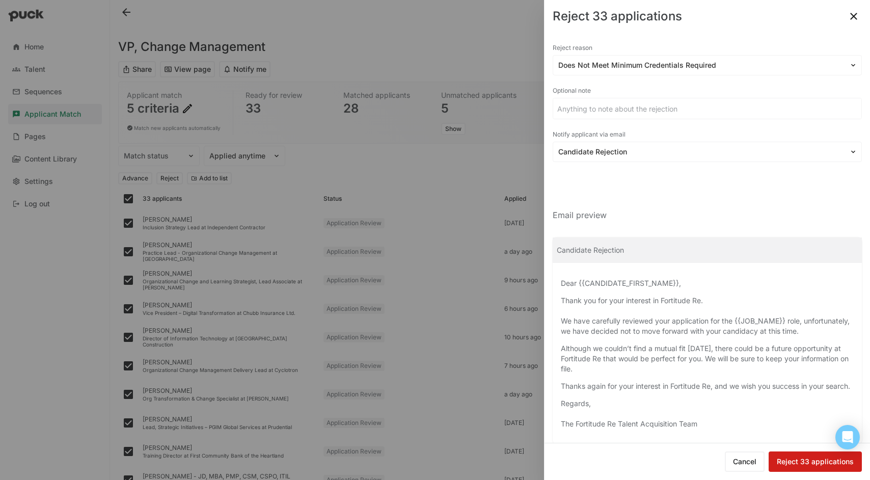
checkbox input "false"
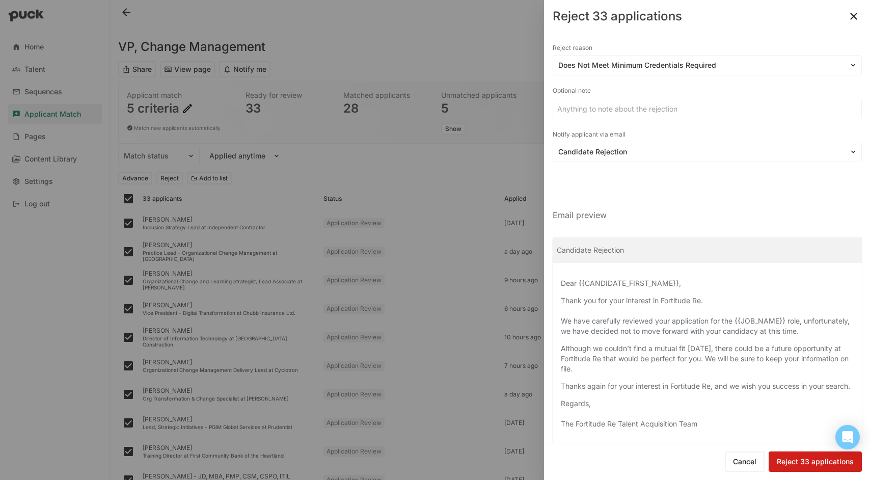
checkbox input "false"
